Goal: Register for event/course

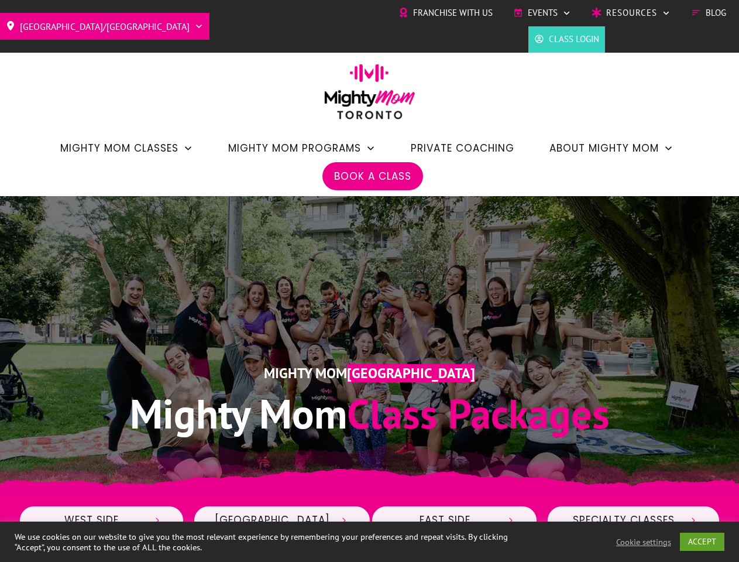
click at [369, 281] on div "Mighty Mom Toronto Mighty Mom Class Packages" at bounding box center [370, 344] width 702 height 215
click at [542, 13] on span "Events" at bounding box center [543, 13] width 30 height 18
click at [703, 541] on link "ACCEPT" at bounding box center [702, 542] width 44 height 18
